Goal: Use online tool/utility

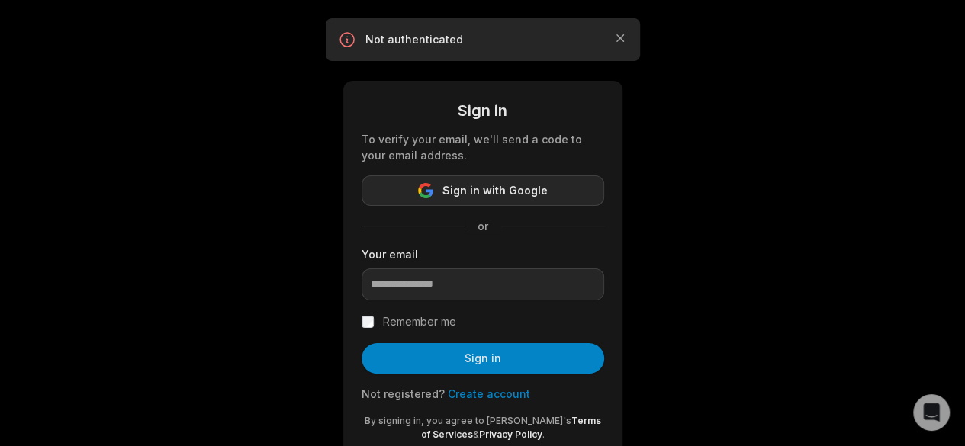
click at [497, 188] on span "Sign in with Google" at bounding box center [495, 191] width 105 height 18
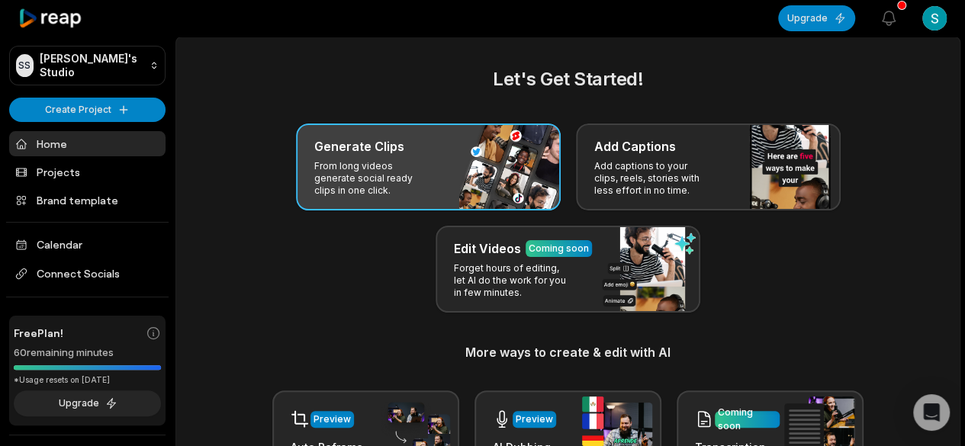
click at [432, 151] on div "Generate Clips" at bounding box center [428, 146] width 228 height 18
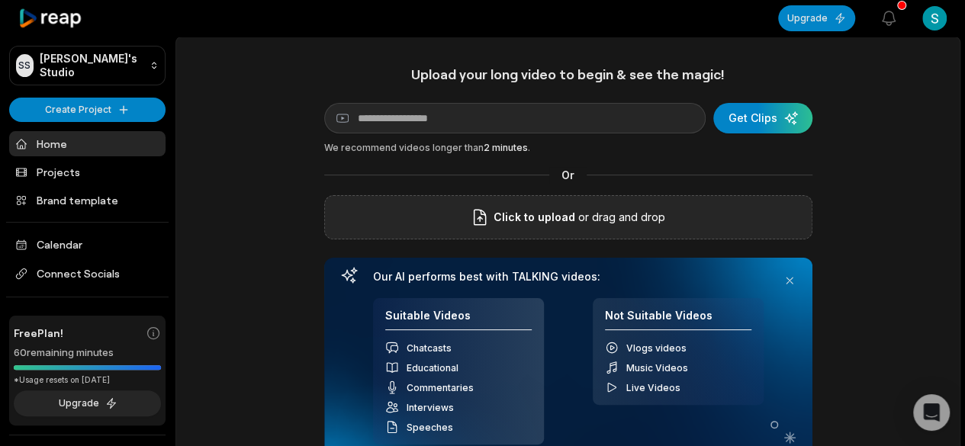
click at [582, 215] on p "or drag and drop" at bounding box center [620, 217] width 90 height 18
